Goal: Task Accomplishment & Management: Manage account settings

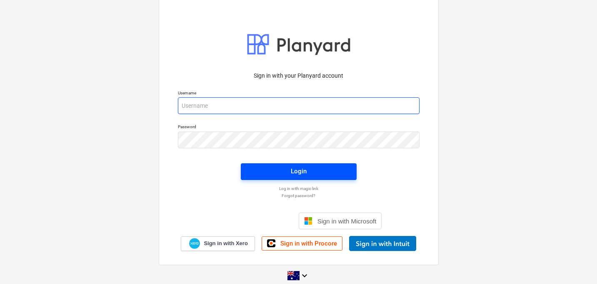
type input "[EMAIL_ADDRESS][DOMAIN_NAME]"
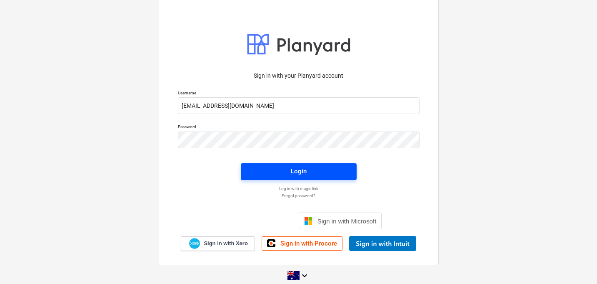
click at [297, 176] on div "Login" at bounding box center [299, 171] width 16 height 11
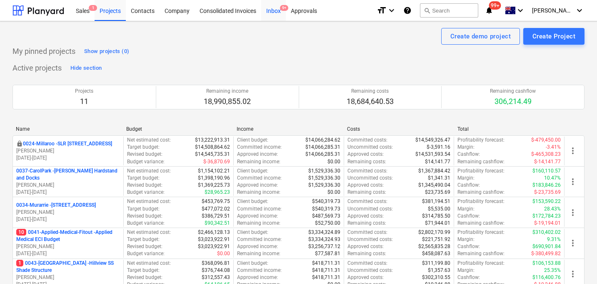
click at [274, 11] on div "Inbox 9+" at bounding box center [273, 10] width 25 height 21
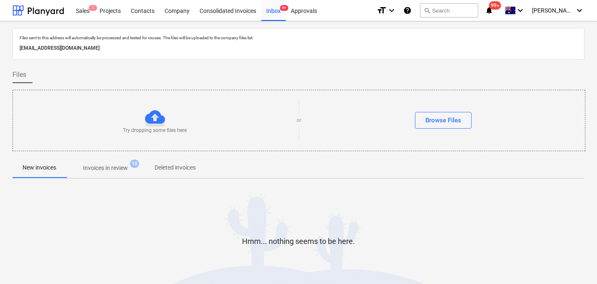
click at [128, 164] on p "Invoices in review" at bounding box center [105, 167] width 45 height 9
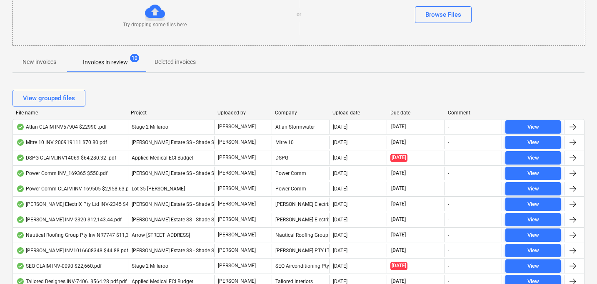
scroll to position [108, 0]
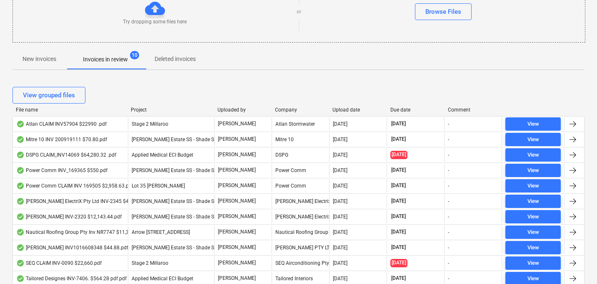
click at [342, 109] on div "Upload date" at bounding box center [358, 110] width 51 height 6
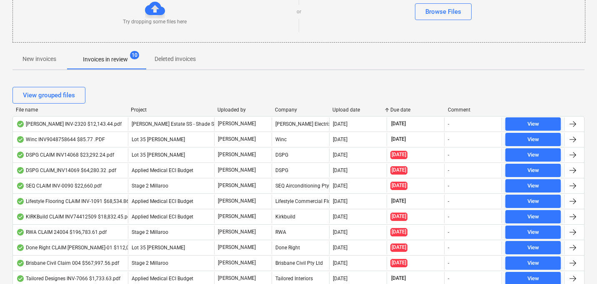
click at [343, 110] on div "Upload date" at bounding box center [358, 110] width 51 height 6
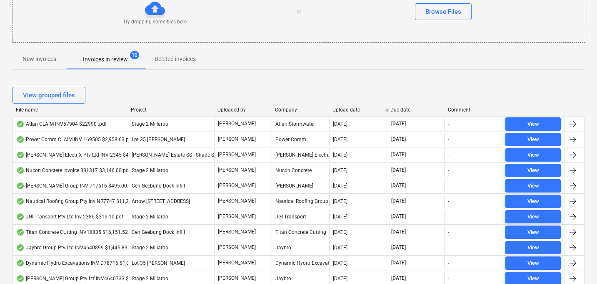
click at [30, 108] on div "File name" at bounding box center [70, 110] width 108 height 6
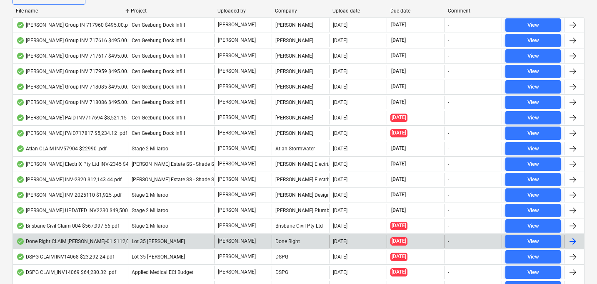
scroll to position [0, 0]
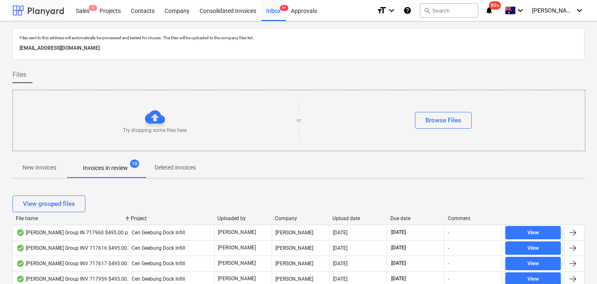
click at [33, 11] on div at bounding box center [39, 10] width 52 height 21
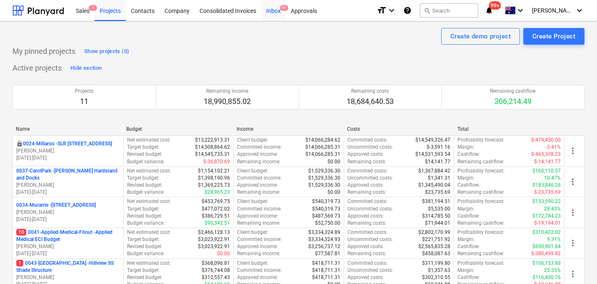
click at [274, 9] on div "Inbox 9+" at bounding box center [273, 10] width 25 height 21
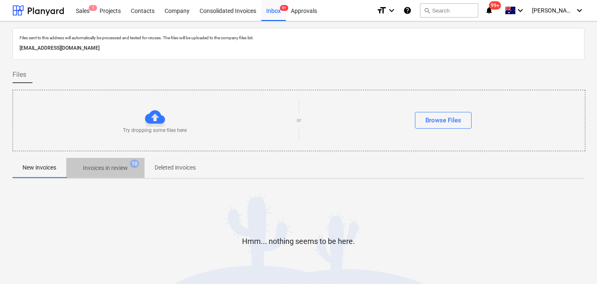
click at [111, 167] on p "Invoices in review" at bounding box center [105, 167] width 45 height 9
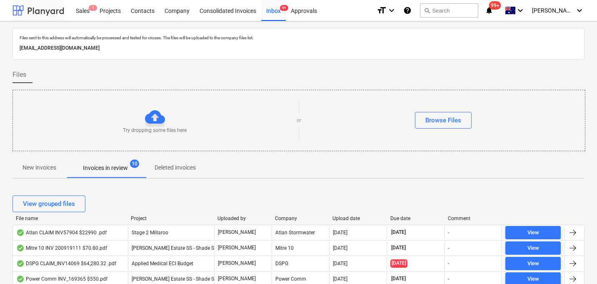
click at [36, 8] on div at bounding box center [39, 10] width 52 height 21
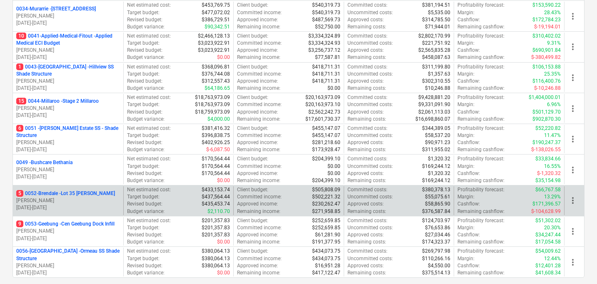
scroll to position [196, 0]
click at [68, 198] on p "[PERSON_NAME]" at bounding box center [68, 199] width 104 height 7
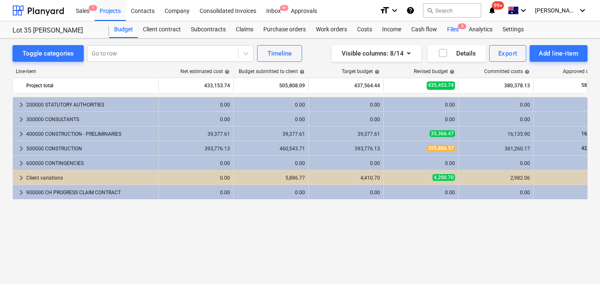
click at [457, 30] on div "Files 5" at bounding box center [453, 29] width 22 height 17
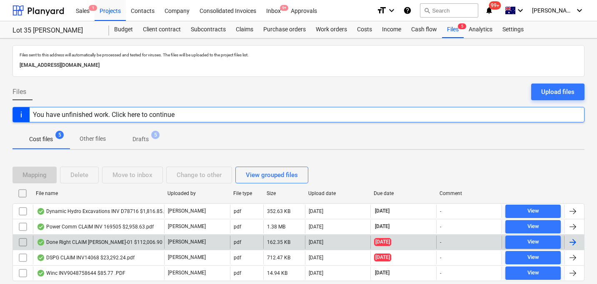
scroll to position [27, 0]
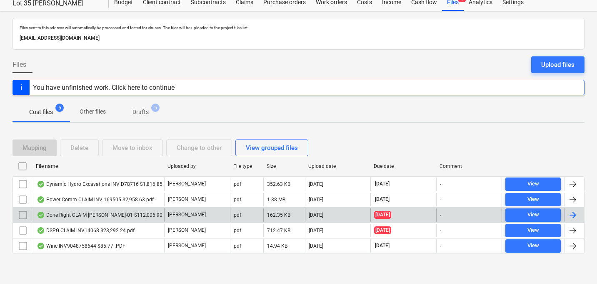
click at [126, 216] on div "Done Right CLAIM [PERSON_NAME]-01 $112,006.90 .pdf" at bounding box center [105, 214] width 136 height 7
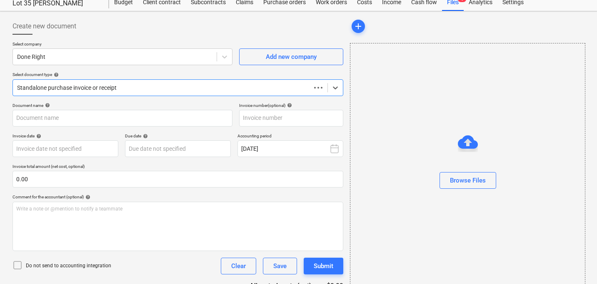
type input "[PERSON_NAME]-01"
type input "[DATE]"
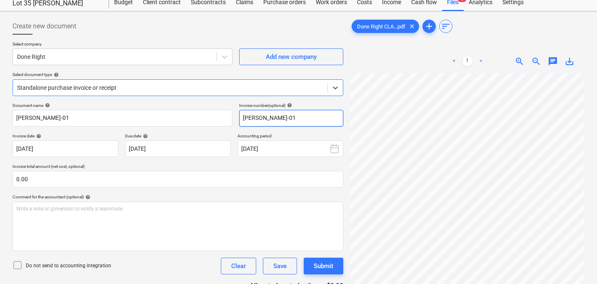
scroll to position [83, 0]
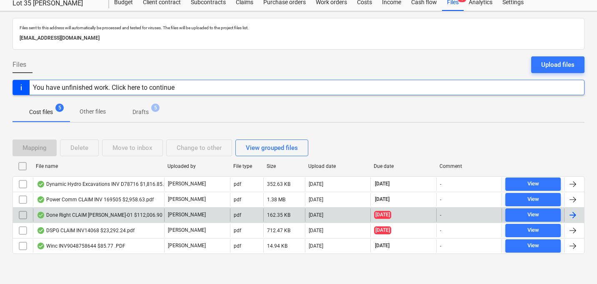
click at [25, 216] on input "checkbox" at bounding box center [22, 214] width 13 height 13
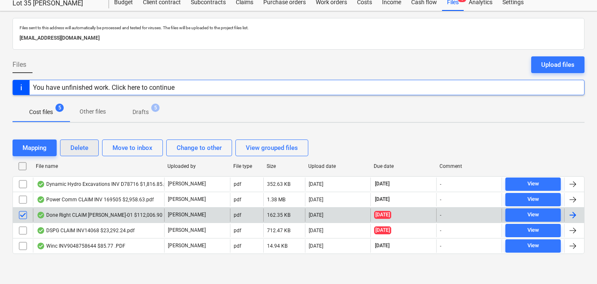
click at [80, 151] on div "Delete" at bounding box center [79, 147] width 18 height 11
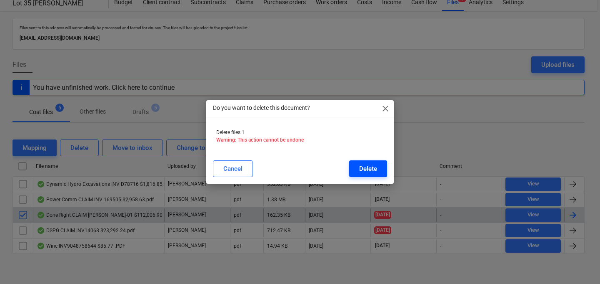
click at [375, 170] on div "Delete" at bounding box center [368, 168] width 18 height 11
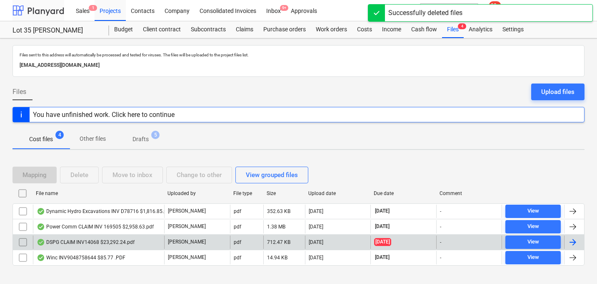
click at [41, 11] on div at bounding box center [39, 10] width 52 height 21
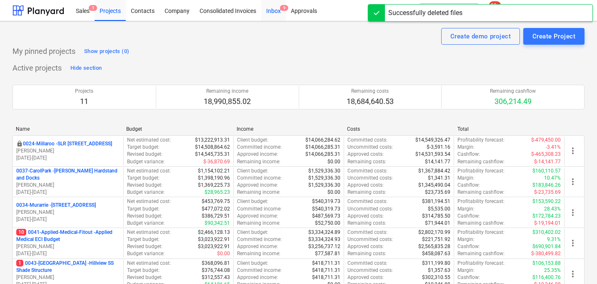
click at [277, 5] on div "Inbox 9" at bounding box center [273, 10] width 25 height 21
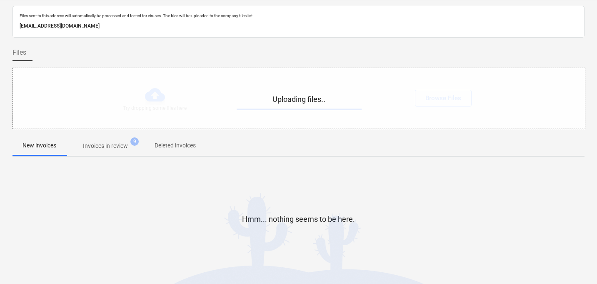
scroll to position [40, 0]
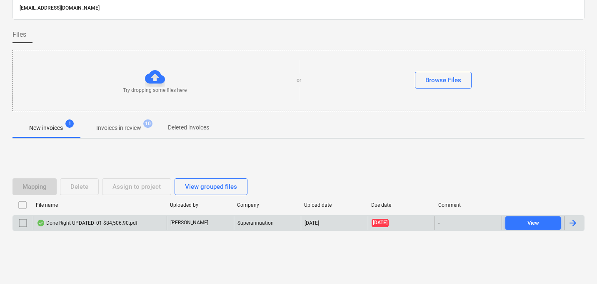
click at [104, 221] on div "Done Right UPDATED_01 $84,506.90.pdf" at bounding box center [87, 222] width 101 height 7
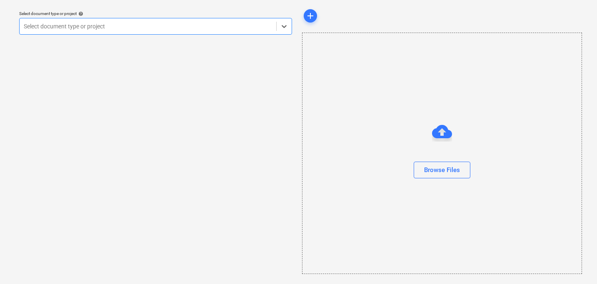
scroll to position [24, 0]
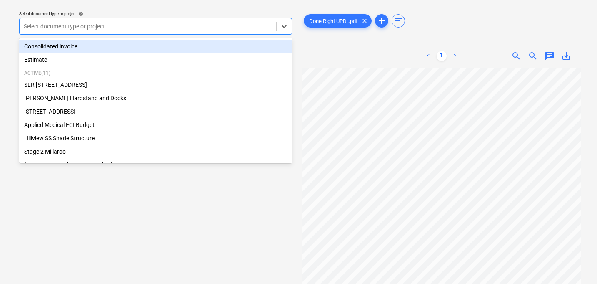
click at [153, 23] on div at bounding box center [148, 26] width 248 height 8
type input "V"
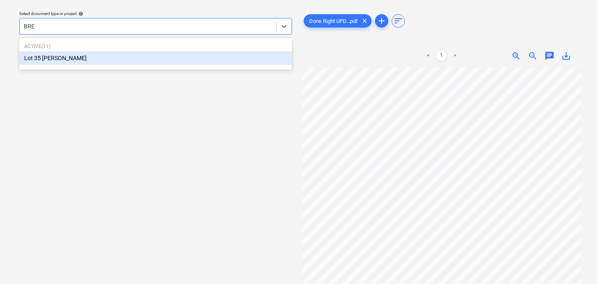
type input "BREN"
click at [130, 60] on div "Lot 35 [PERSON_NAME]" at bounding box center [155, 57] width 273 height 13
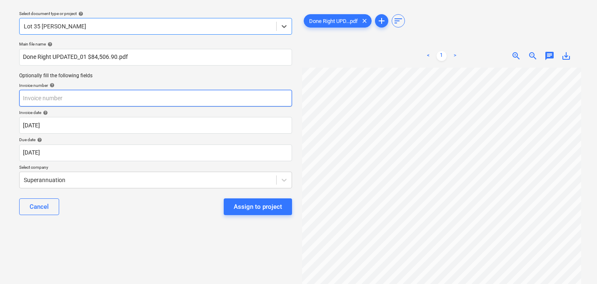
click at [116, 96] on input "text" at bounding box center [155, 98] width 273 height 17
paste input "[PERSON_NAME]-01"
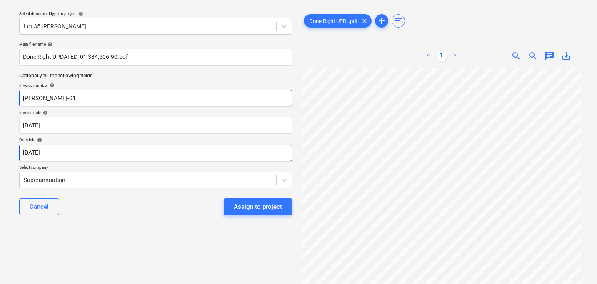
type input "[PERSON_NAME]-01"
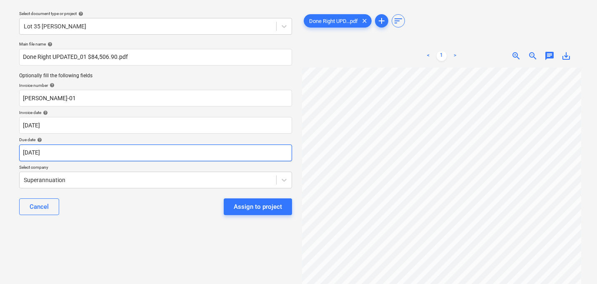
click at [79, 152] on body "Sales 1 Projects Contacts Company Consolidated Invoices Inbox 9+ Approvals form…" at bounding box center [298, 118] width 597 height 284
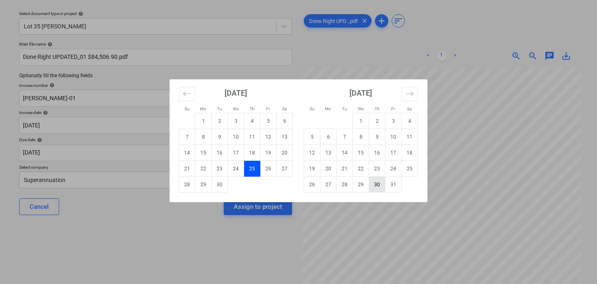
click at [379, 183] on td "30" at bounding box center [377, 184] width 16 height 16
type input "[DATE]"
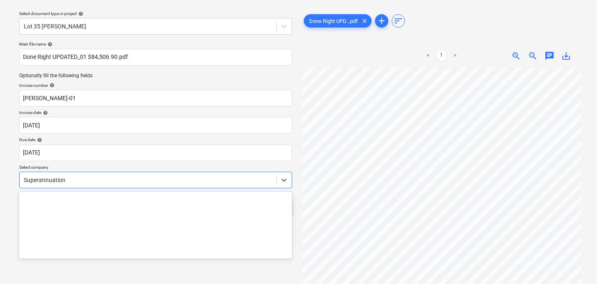
scroll to position [62, 0]
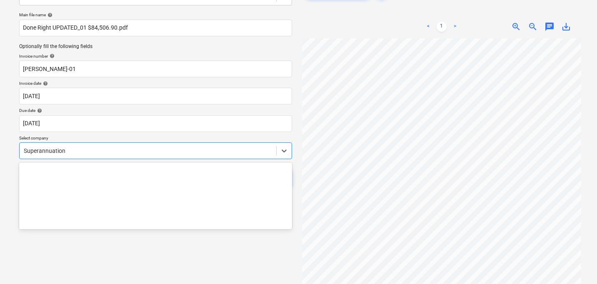
click at [69, 185] on body "Sales 1 Projects Contacts Company Consolidated Invoices Inbox 9+ Approvals form…" at bounding box center [298, 89] width 597 height 284
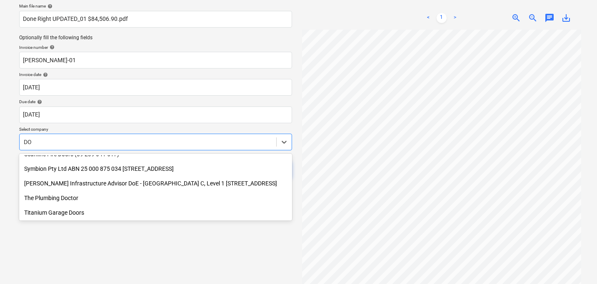
scroll to position [519, 0]
type input "DONE"
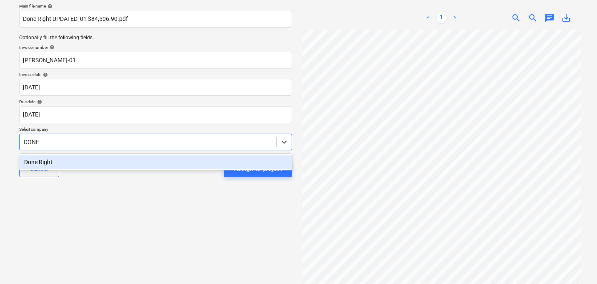
click at [58, 165] on div "Done Right" at bounding box center [155, 161] width 273 height 13
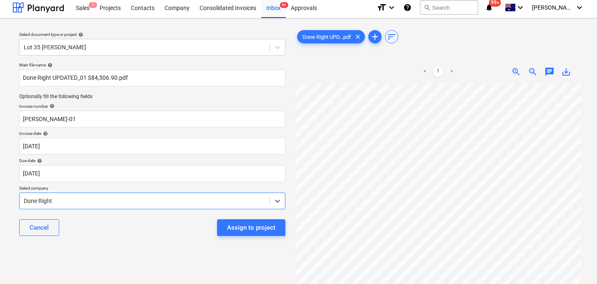
scroll to position [3, 0]
click at [250, 226] on div "Assign to project" at bounding box center [251, 227] width 48 height 11
